Goal: Transaction & Acquisition: Purchase product/service

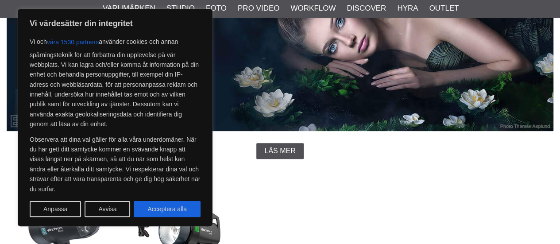
scroll to position [111, 0]
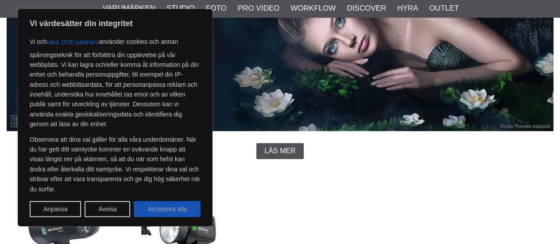
click at [167, 212] on button "Acceptera alla" at bounding box center [167, 209] width 67 height 16
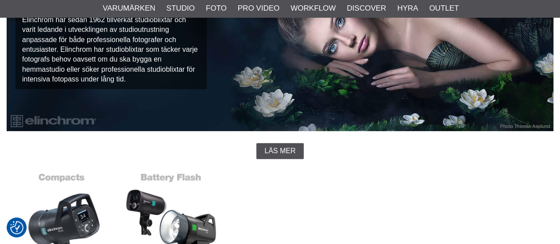
checkbox input "true"
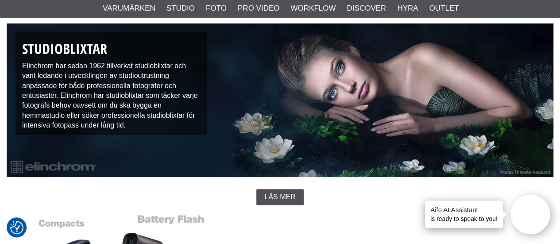
scroll to position [0, 0]
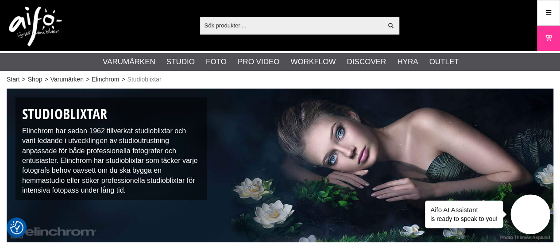
click at [217, 214] on img at bounding box center [280, 166] width 547 height 154
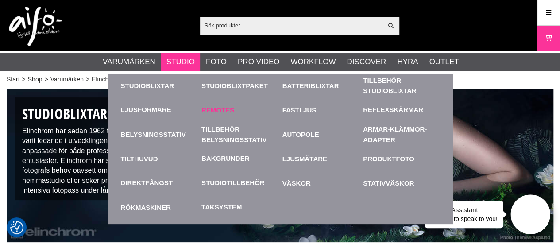
click at [224, 109] on link "Remotes" at bounding box center [240, 110] width 77 height 24
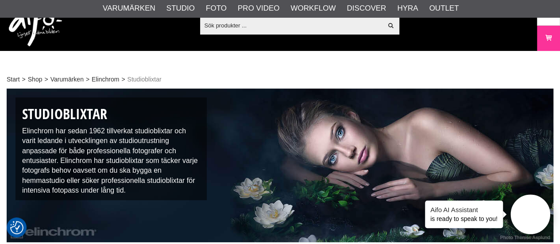
scroll to position [97, 0]
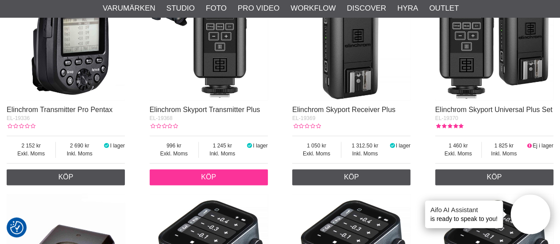
scroll to position [551, 0]
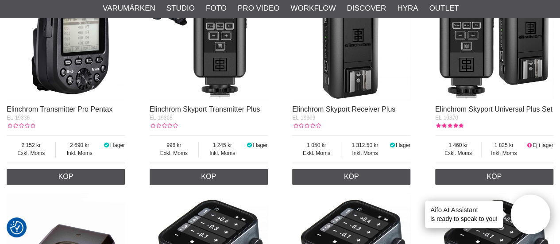
click at [230, 44] on img at bounding box center [209, 40] width 118 height 118
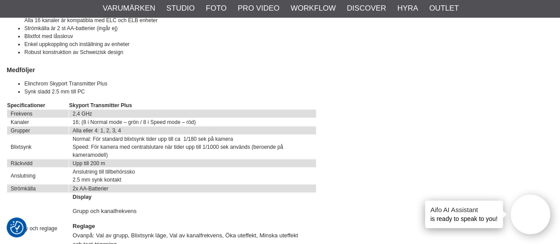
scroll to position [1116, 0]
